Goal: Task Accomplishment & Management: Manage account settings

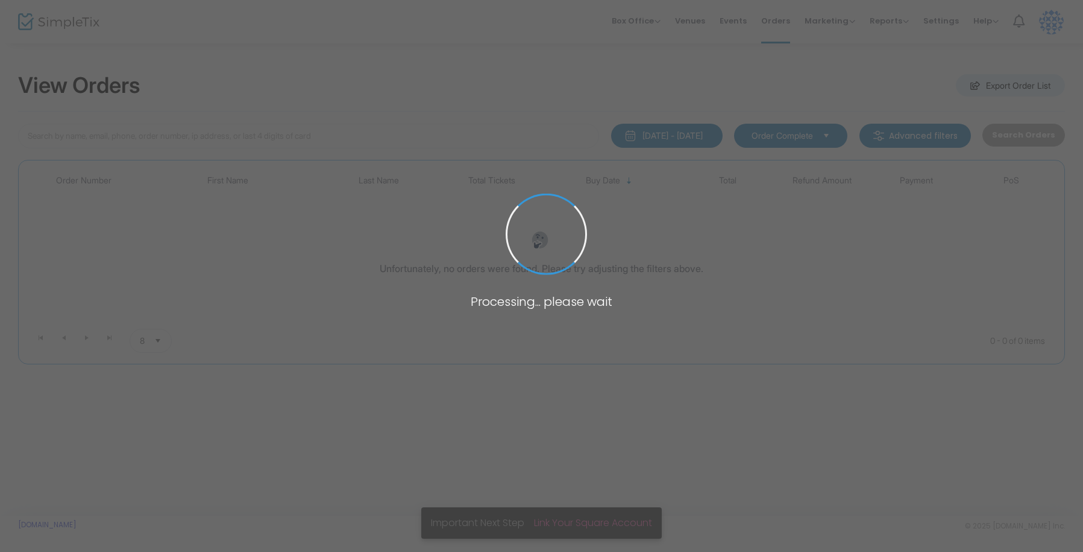
type input "[PERSON_NAME]"
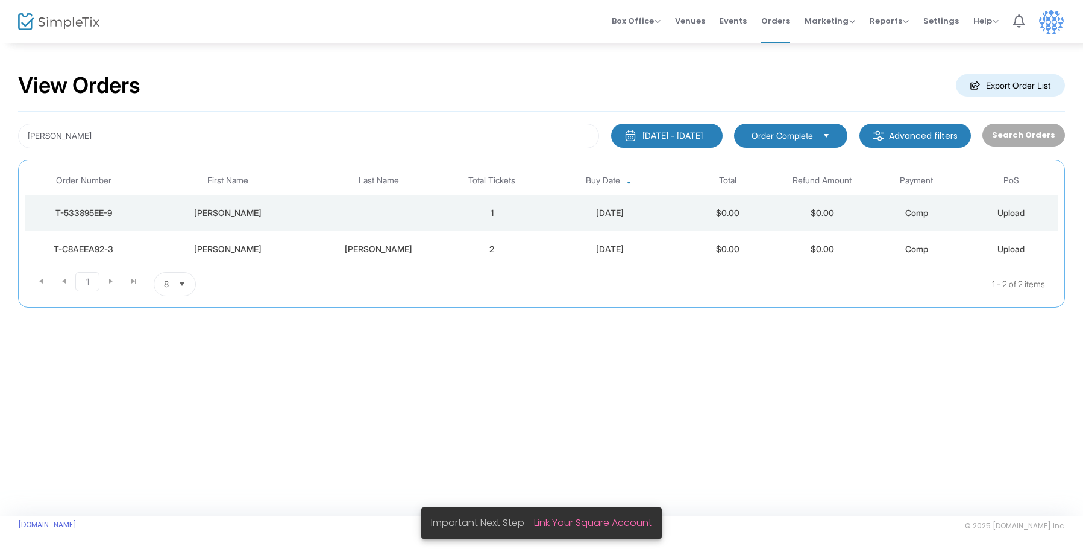
click at [249, 248] on div "[PERSON_NAME]" at bounding box center [228, 249] width 164 height 12
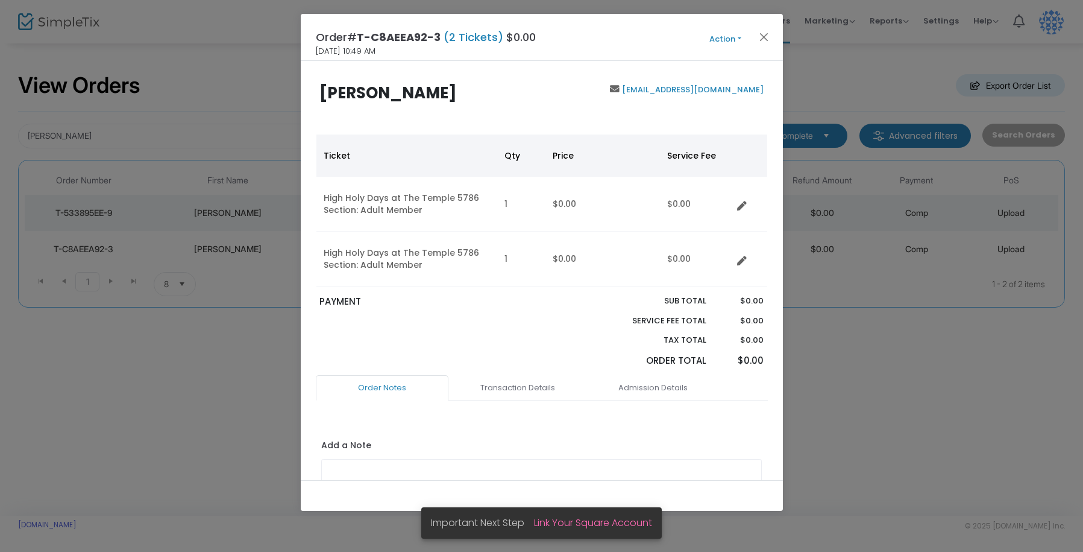
click at [738, 39] on button "Action" at bounding box center [726, 39] width 72 height 13
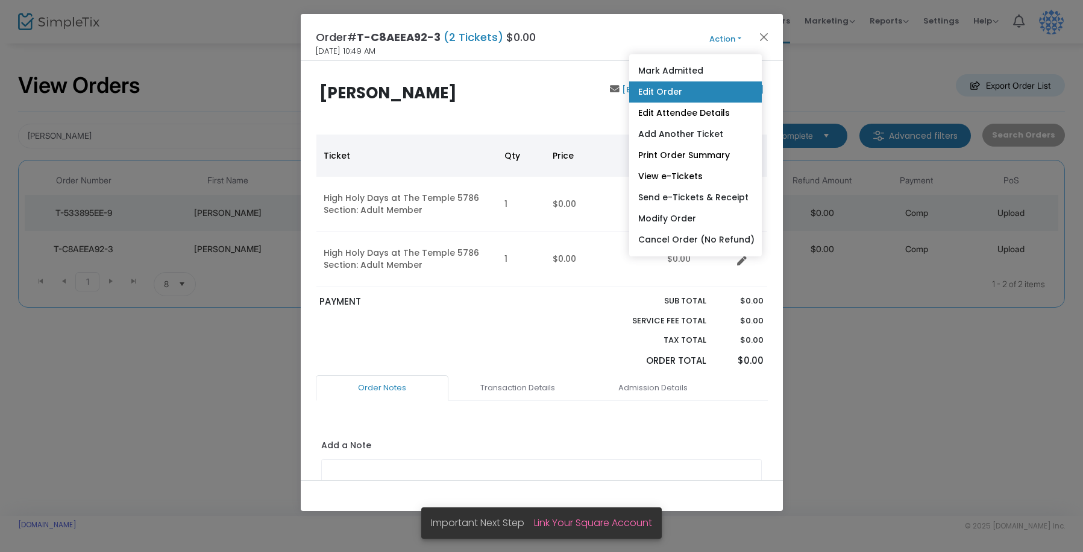
click at [691, 84] on link "Edit Order" at bounding box center [695, 91] width 133 height 21
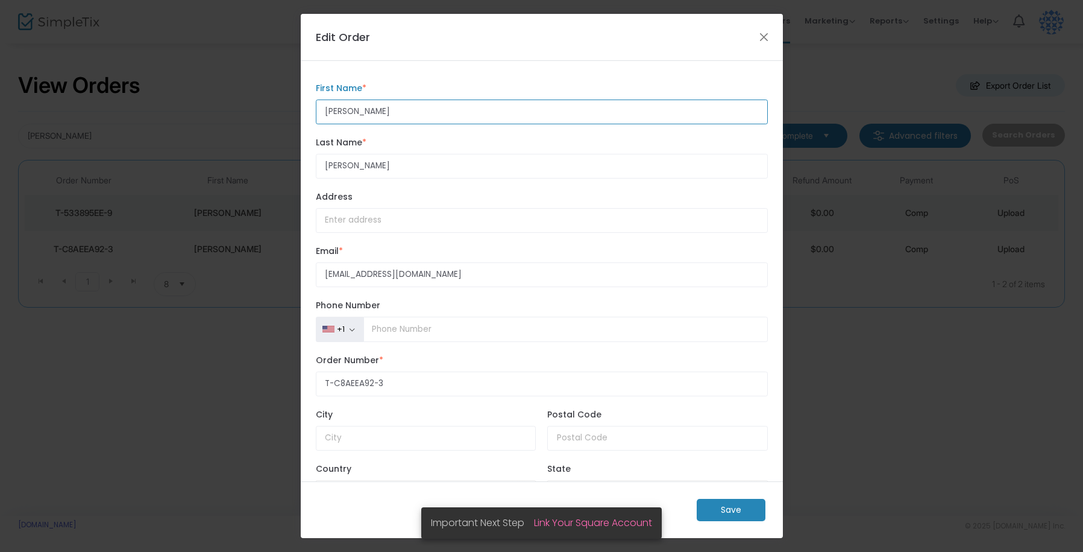
drag, startPoint x: 373, startPoint y: 106, endPoint x: 303, endPoint y: 106, distance: 69.9
click at [303, 106] on div "[PERSON_NAME] First Name * First Name is required. [PERSON_NAME] Last Name * La…" at bounding box center [542, 271] width 482 height 420
type input "[PERSON_NAME]"
click at [731, 506] on m-button "Save" at bounding box center [731, 510] width 69 height 22
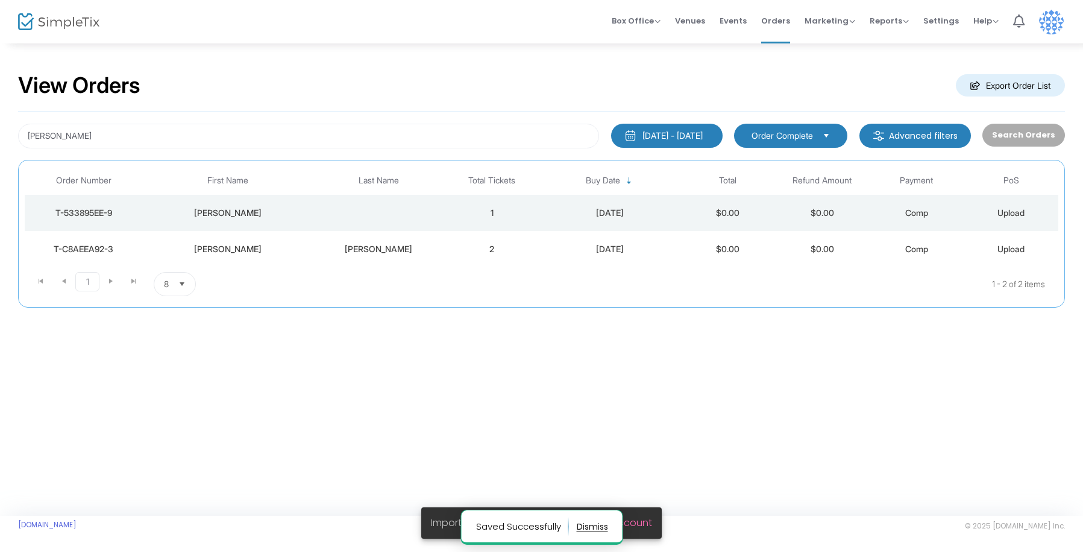
click at [243, 210] on div "Steve Gorin" at bounding box center [228, 213] width 164 height 12
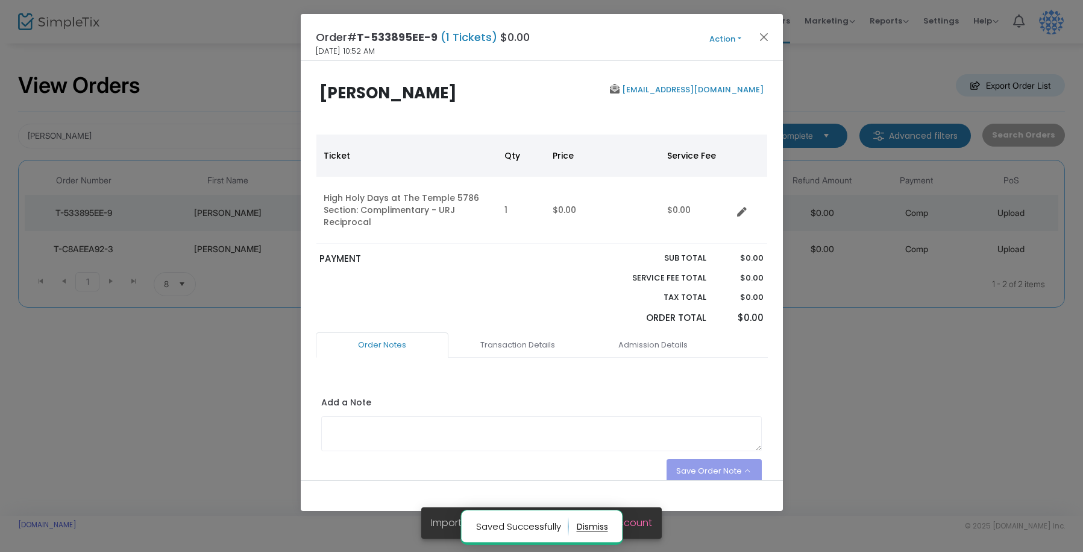
click at [728, 37] on button "Action" at bounding box center [726, 39] width 72 height 13
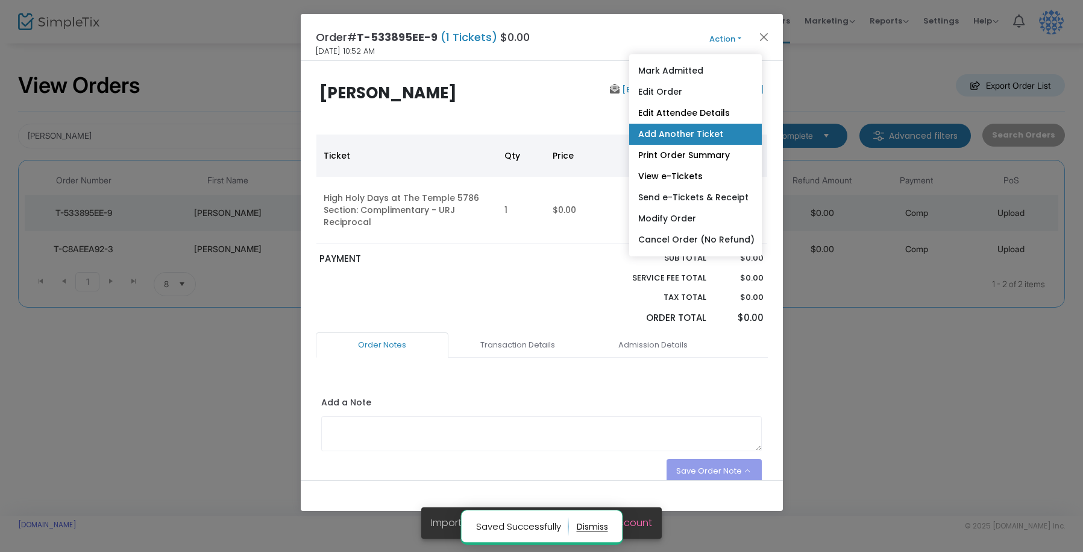
click at [700, 130] on link "Add Another Ticket" at bounding box center [695, 134] width 133 height 21
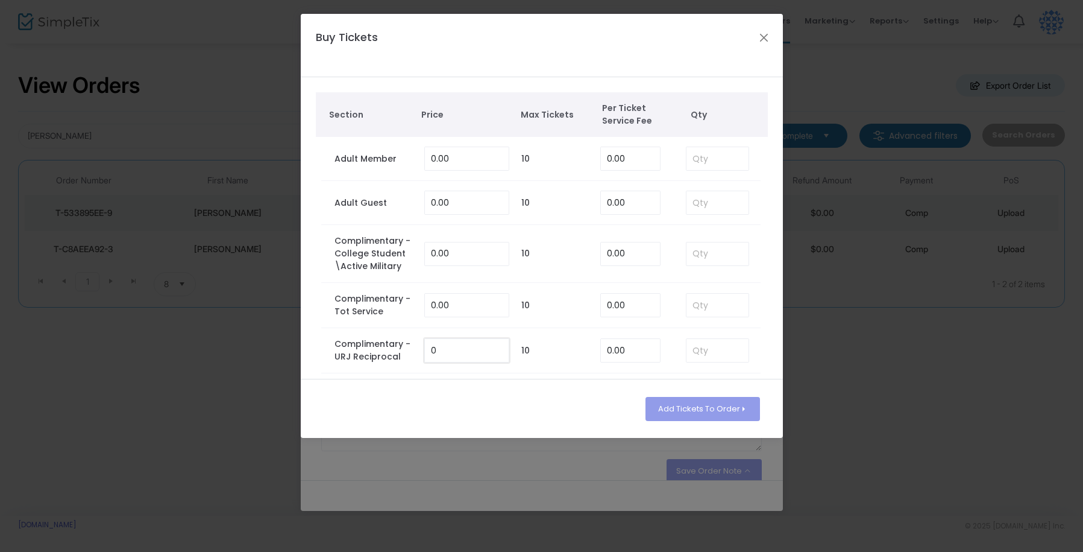
click at [456, 350] on input "0" at bounding box center [467, 350] width 84 height 23
type input "0.00"
click at [691, 343] on input at bounding box center [718, 350] width 63 height 23
type input "1"
click at [728, 406] on button "Add Tickets To Order" at bounding box center [703, 409] width 114 height 24
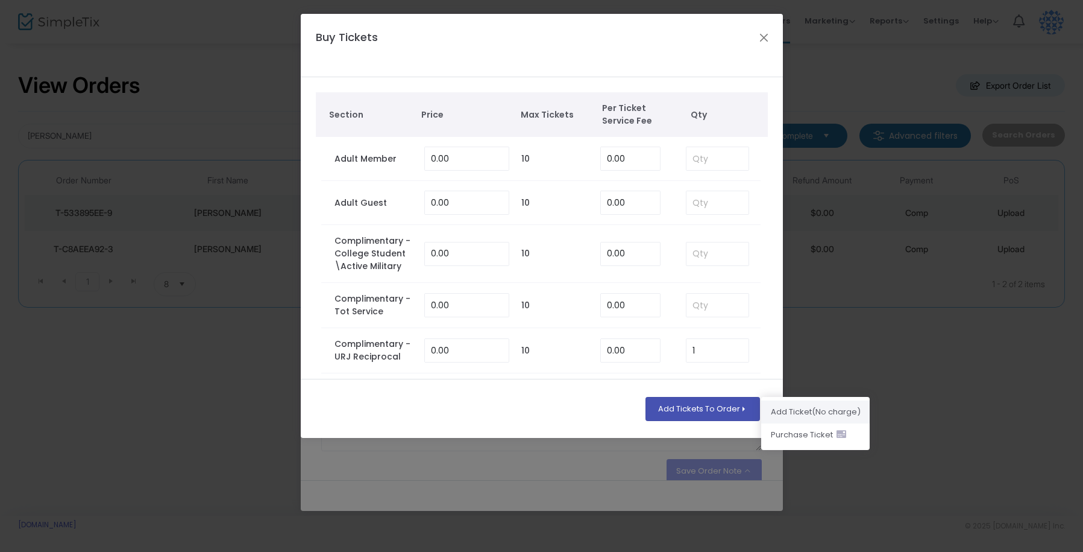
click at [798, 412] on li "Add Ticket (No charge)" at bounding box center [815, 411] width 109 height 23
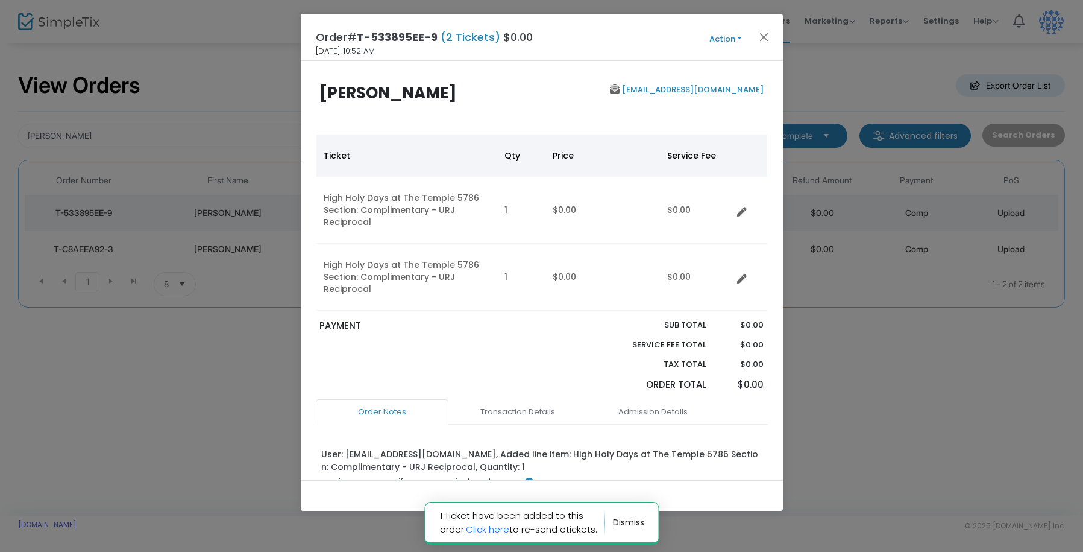
click at [732, 31] on span "Action Mark Admitted Edit Order Edit Attendee Details Add Another Ticket Print …" at bounding box center [748, 37] width 69 height 13
click at [731, 38] on button "Action" at bounding box center [726, 39] width 72 height 13
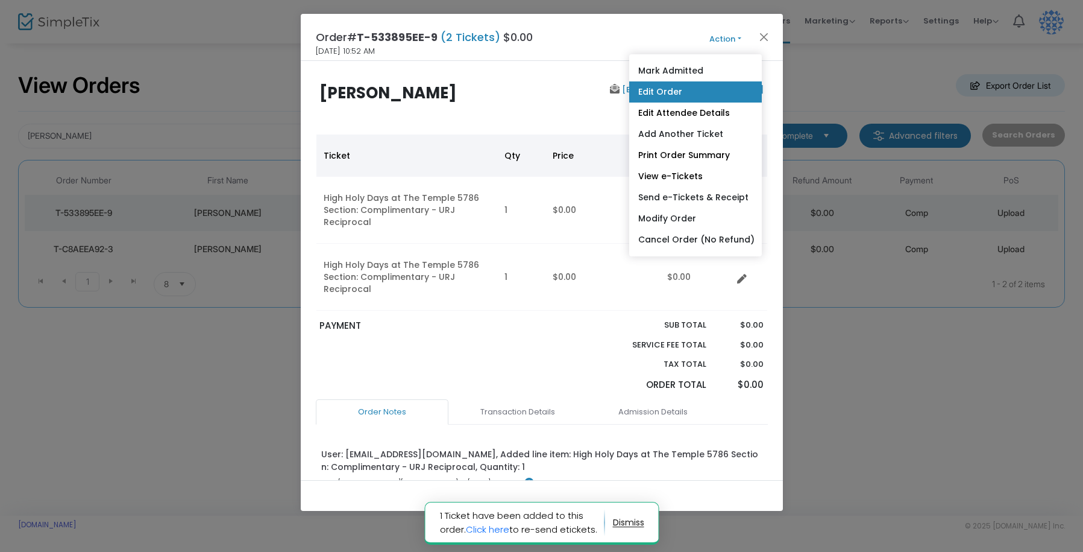
click at [690, 84] on link "Edit Order" at bounding box center [695, 91] width 133 height 21
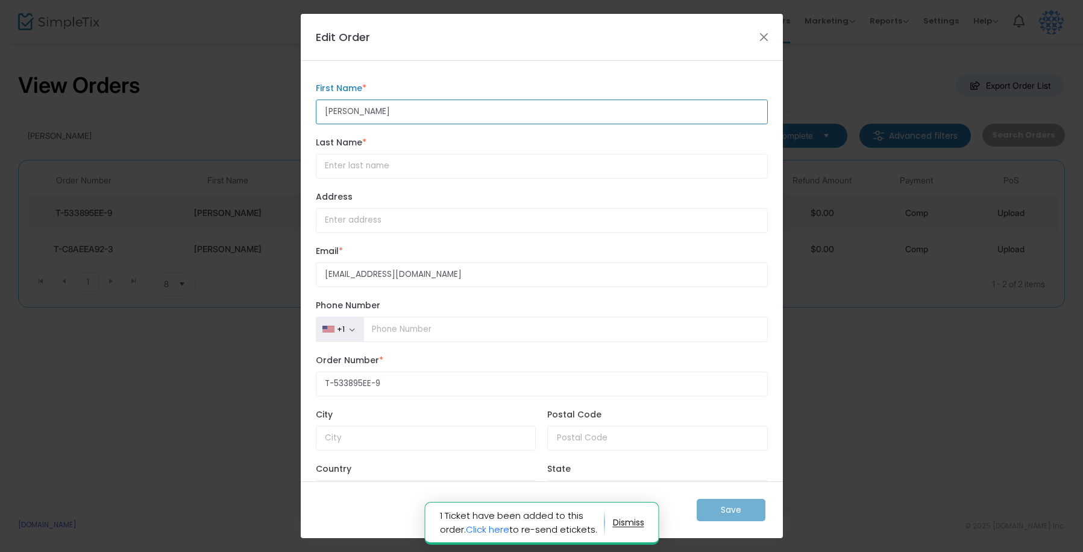
click at [379, 115] on input "Steve Gorin" at bounding box center [542, 111] width 452 height 25
type input "[PERSON_NAME]"
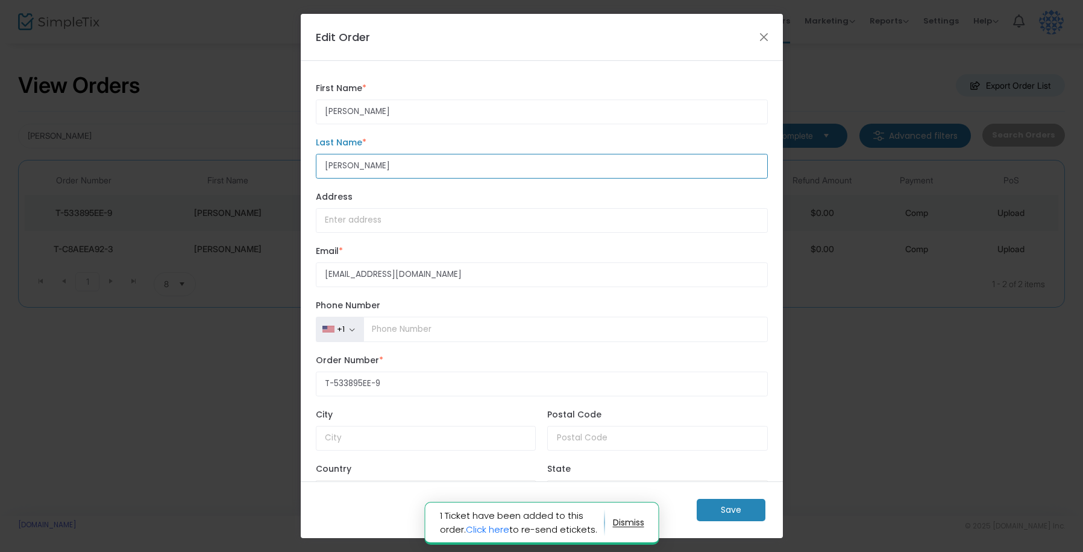
type input "[PERSON_NAME]"
click at [719, 512] on m-button "Save" at bounding box center [731, 510] width 69 height 22
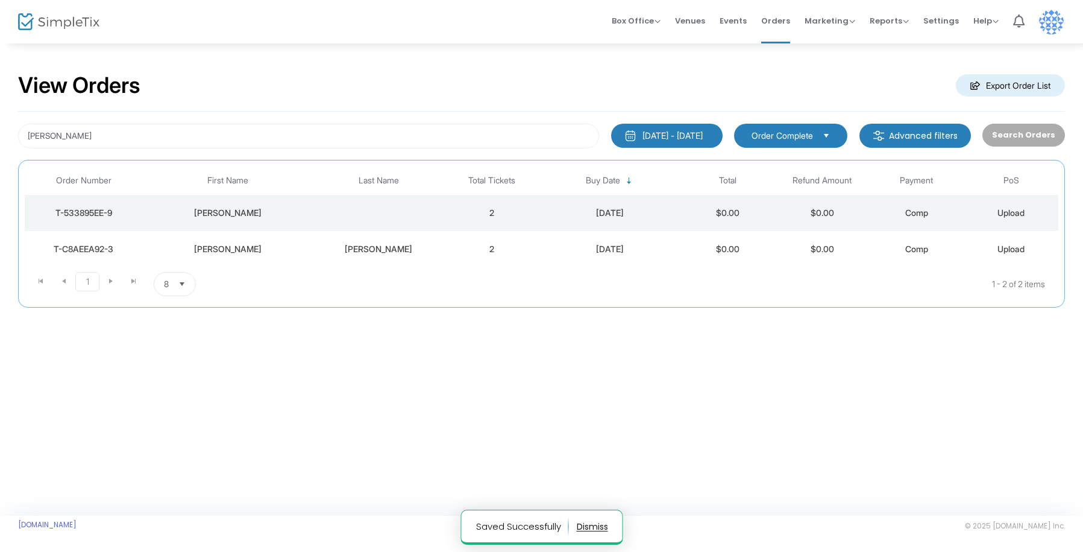
click at [230, 218] on div "Steve Gorin" at bounding box center [228, 213] width 164 height 12
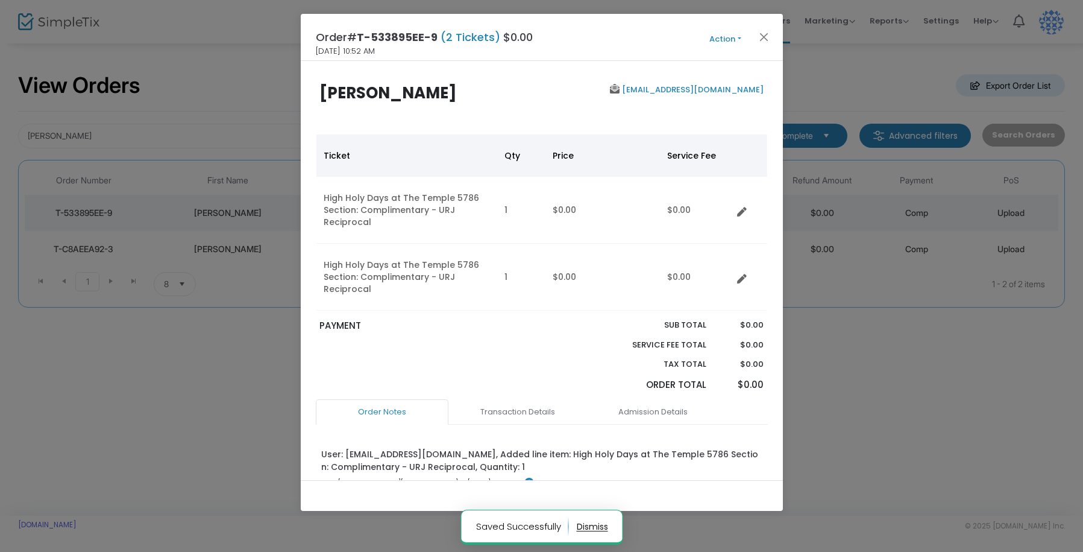
click at [716, 37] on button "Action" at bounding box center [726, 39] width 72 height 13
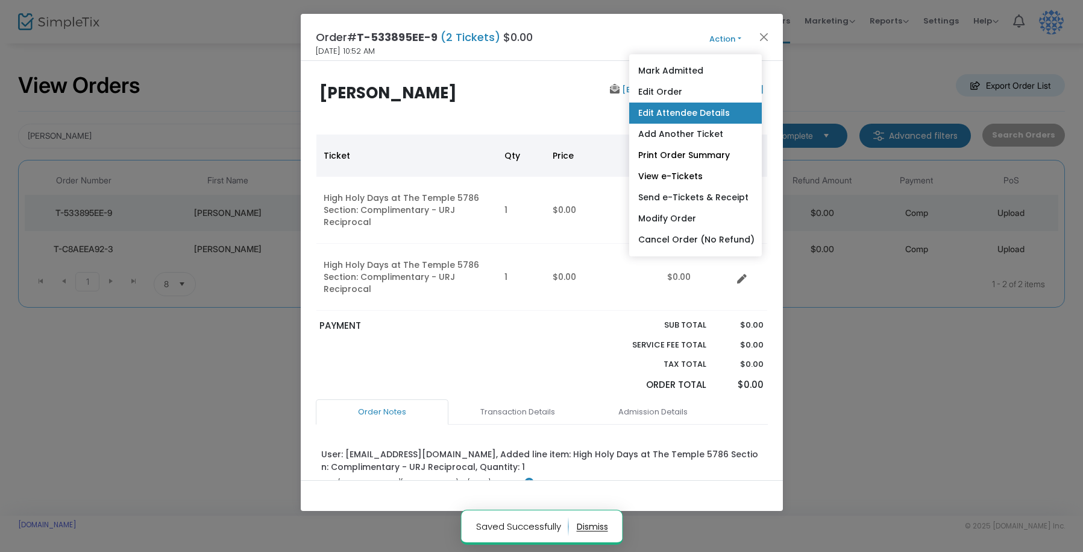
click at [707, 117] on link "Edit Attendee Details" at bounding box center [695, 112] width 133 height 21
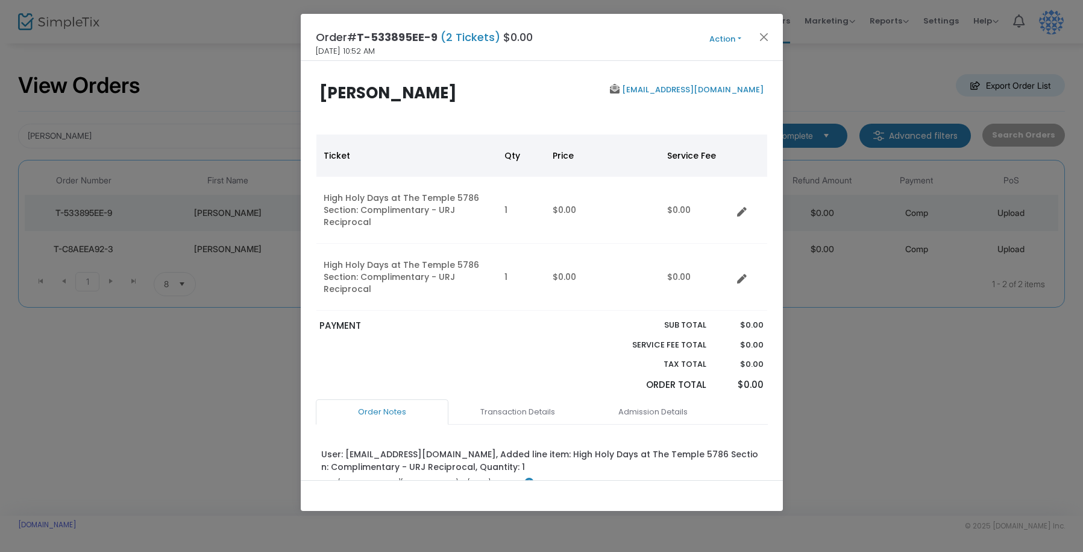
click at [726, 43] on button "Action" at bounding box center [726, 39] width 72 height 13
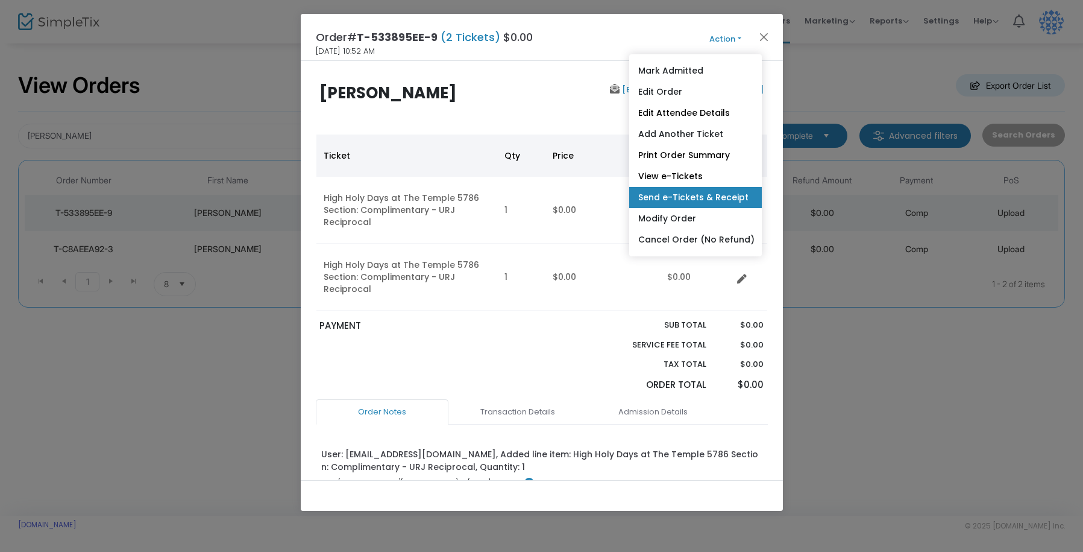
click at [714, 198] on link "Send e-Tickets & Receipt" at bounding box center [695, 197] width 133 height 21
type input "sgorin@thompsoncoburn.com"
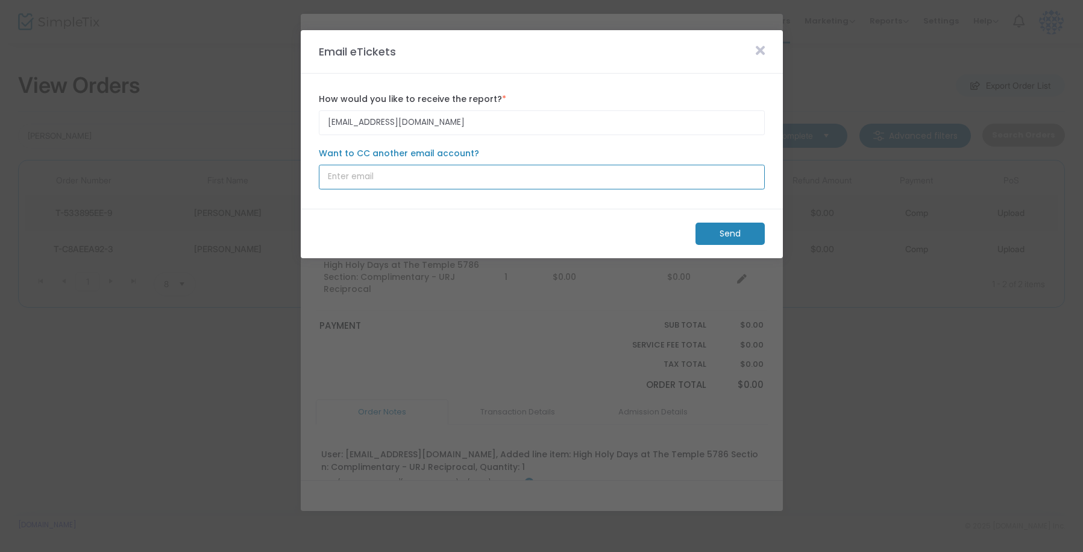
click at [568, 184] on input "Want to CC another email account?" at bounding box center [542, 177] width 446 height 25
paste input "sgorin@prodigy.net"
type input "sgorin@prodigy.net"
click at [734, 228] on m-button "Send" at bounding box center [730, 233] width 69 height 22
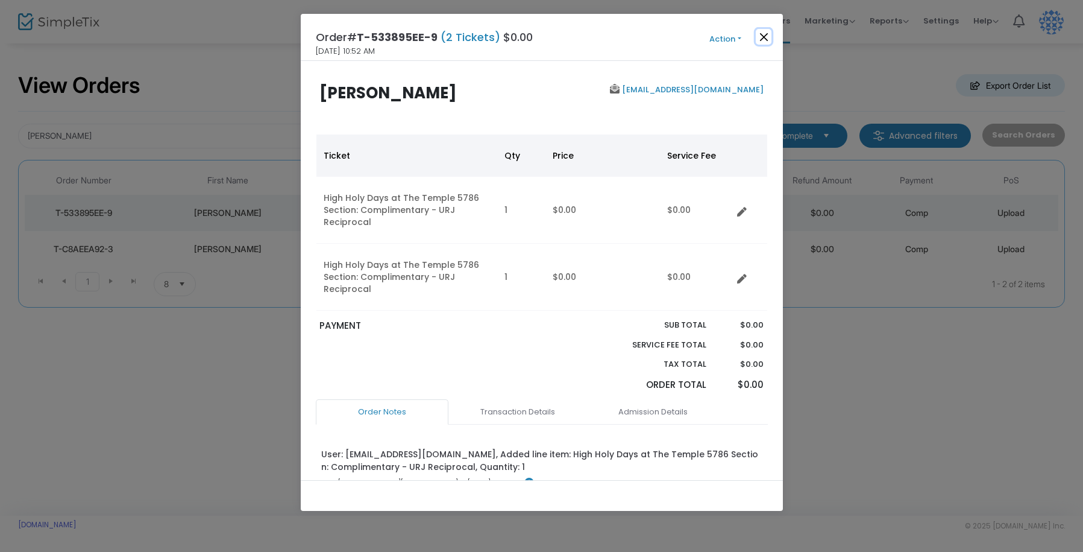
click at [766, 35] on button "Close" at bounding box center [764, 37] width 16 height 16
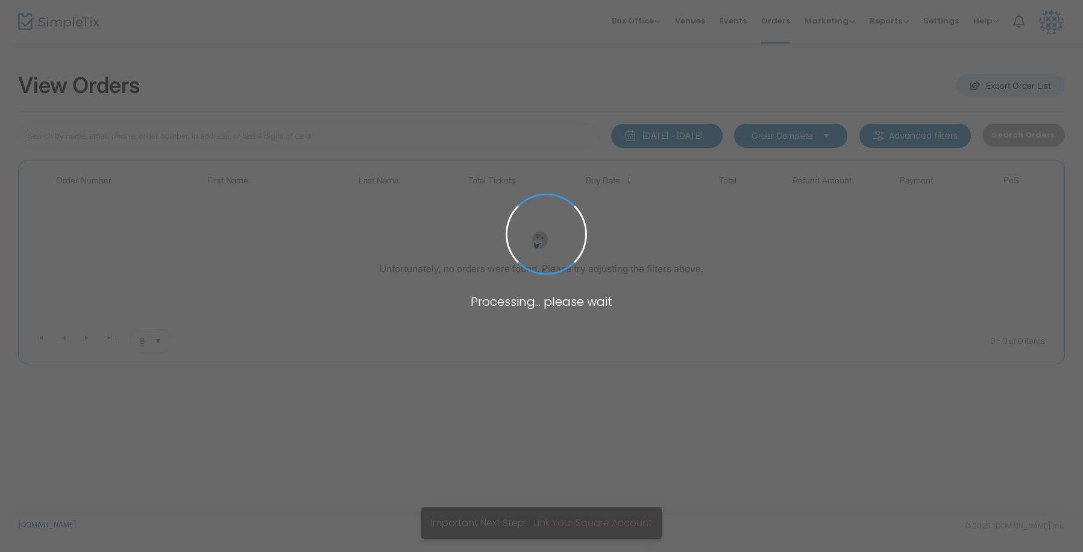
type input "[PERSON_NAME]"
